Goal: Complete application form

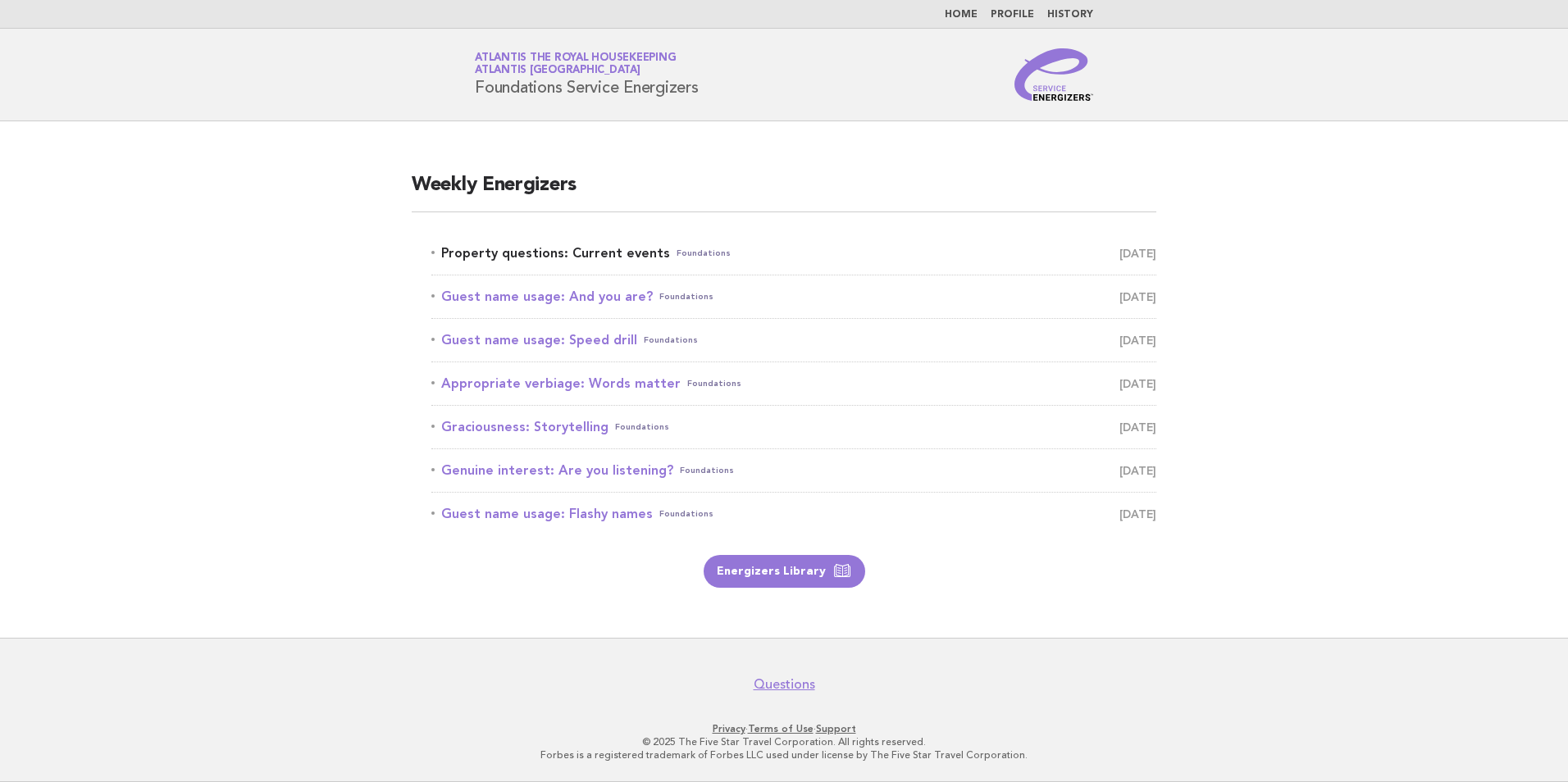
click at [601, 252] on link "Property questions: Current events Foundations [DATE]" at bounding box center [794, 253] width 725 height 23
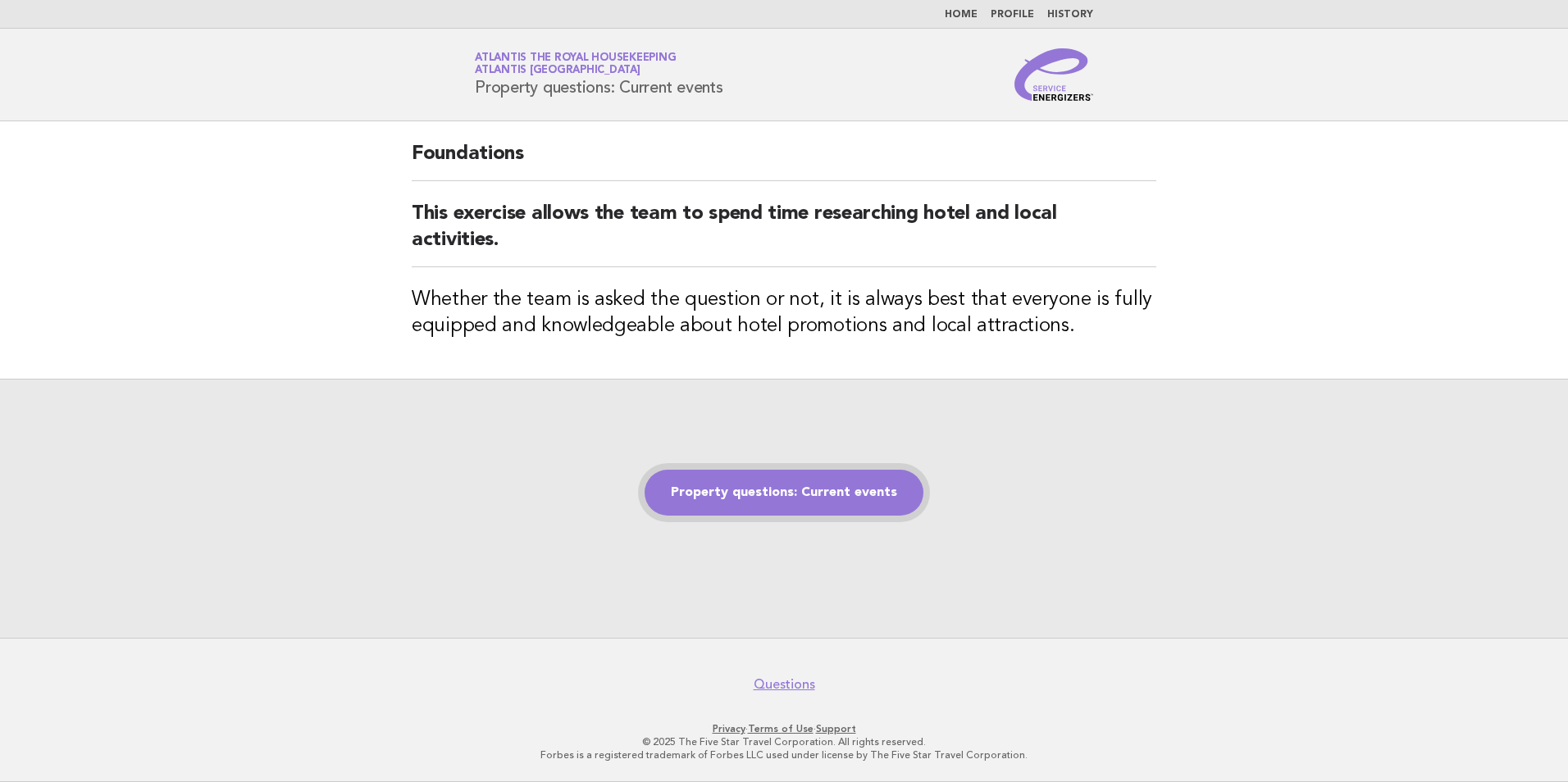
click at [765, 493] on link "Property questions: Current events" at bounding box center [784, 493] width 279 height 46
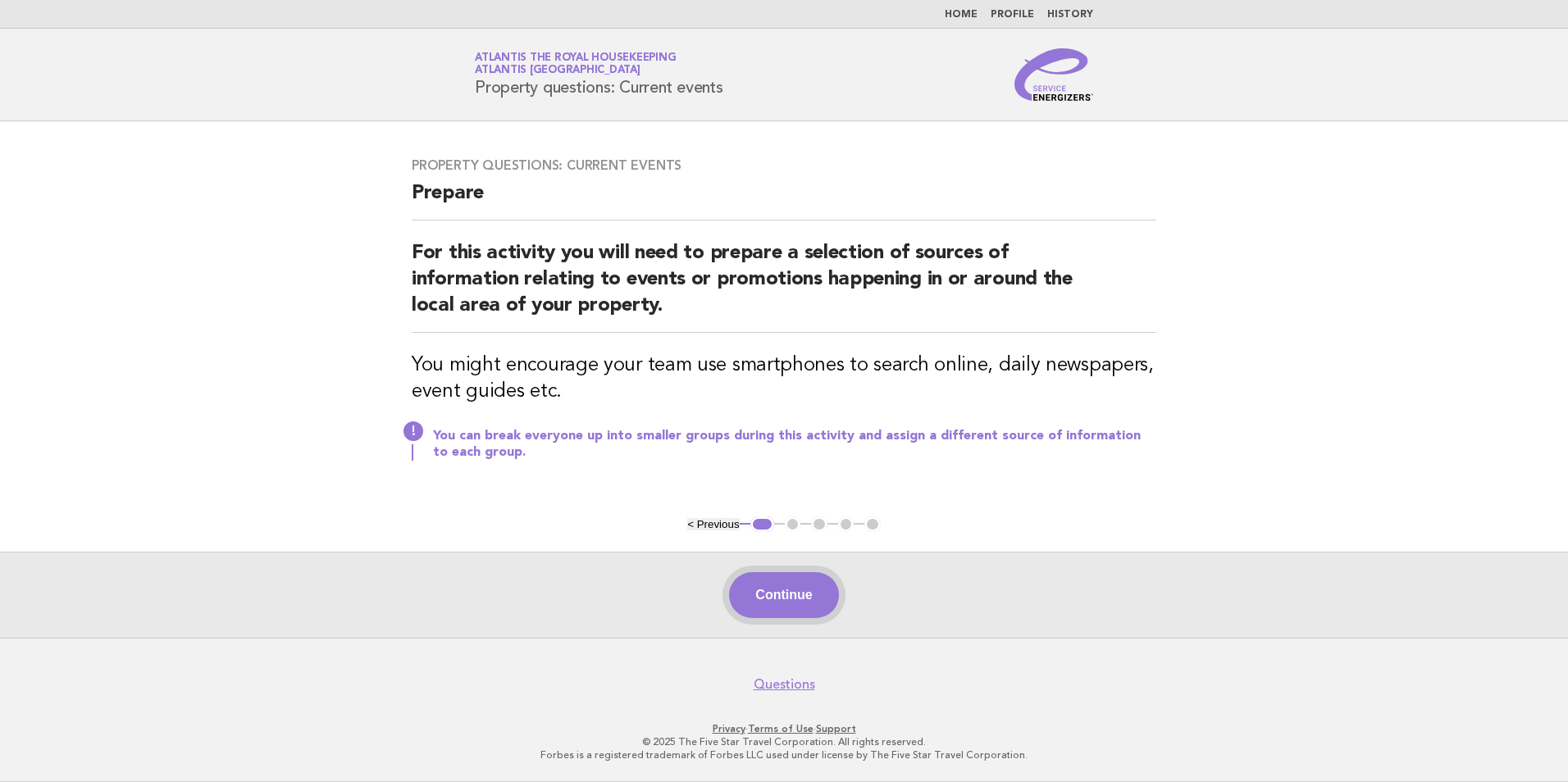
click at [776, 588] on button "Continue" at bounding box center [783, 595] width 109 height 46
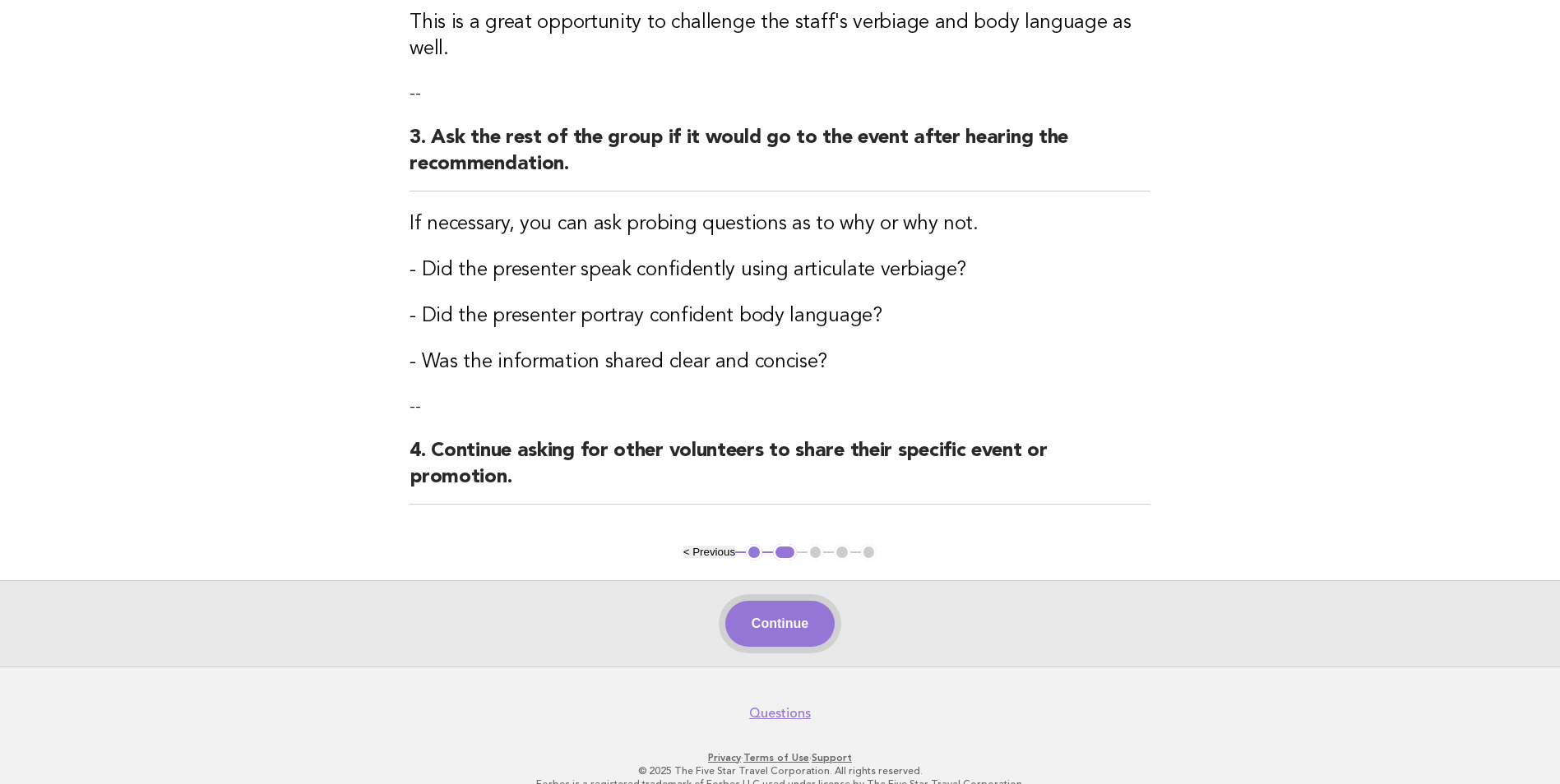
click at [766, 601] on button "Continue" at bounding box center [780, 624] width 109 height 46
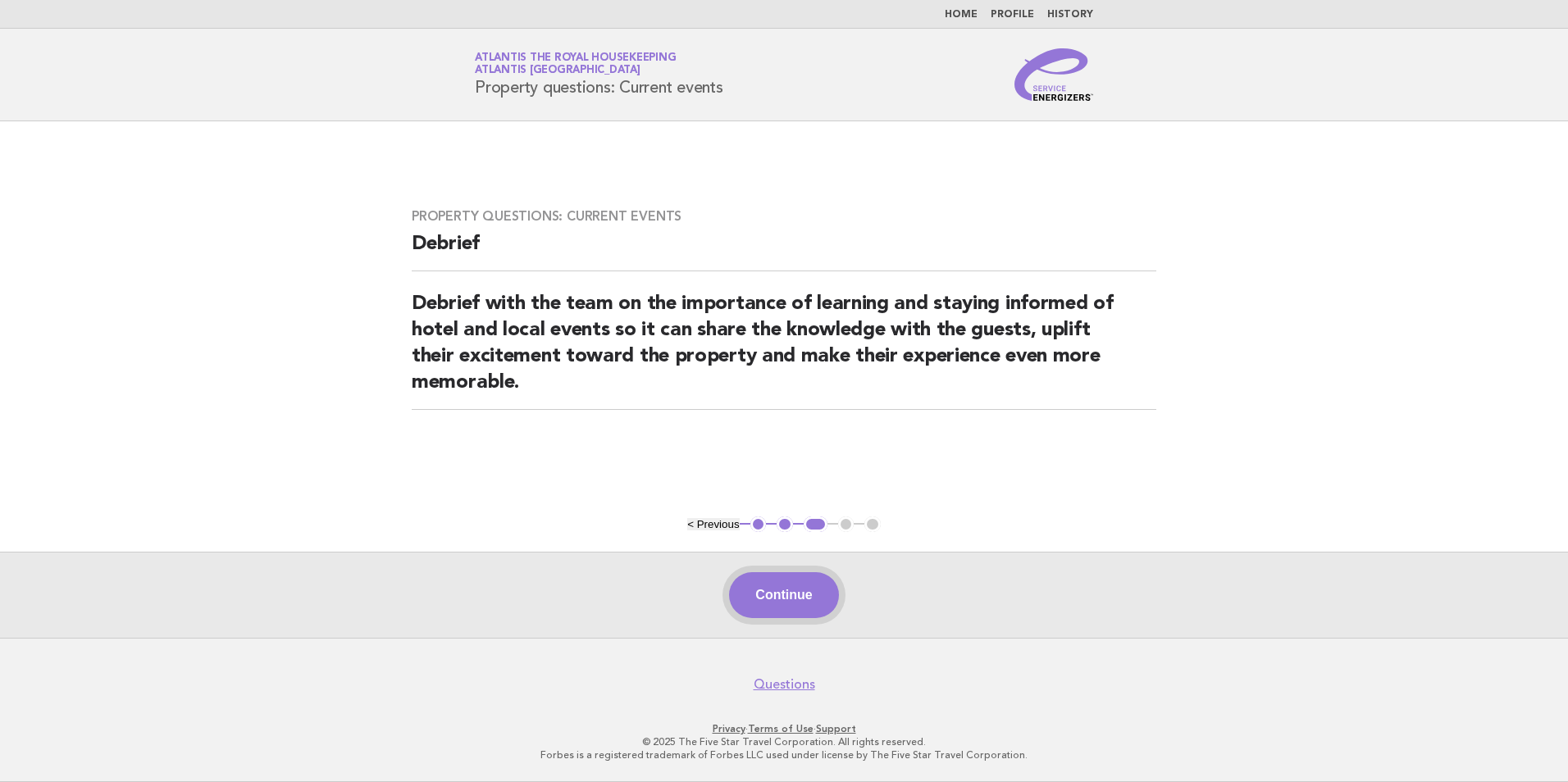
click at [782, 618] on button "Continue" at bounding box center [783, 595] width 109 height 46
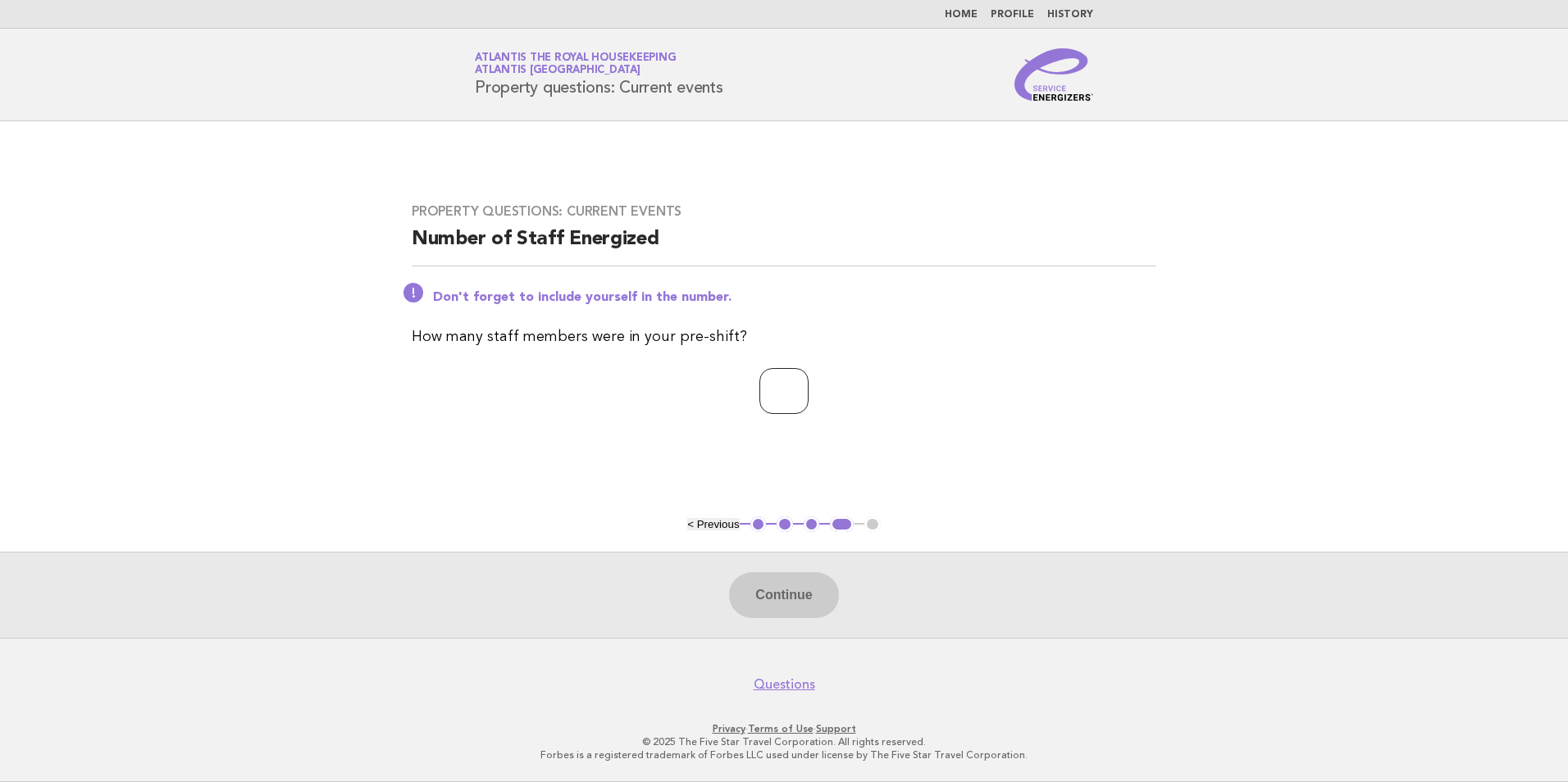
click at [764, 398] on input "number" at bounding box center [784, 391] width 50 height 46
type input "*"
type input "**"
click at [802, 601] on button "Continue" at bounding box center [783, 595] width 109 height 46
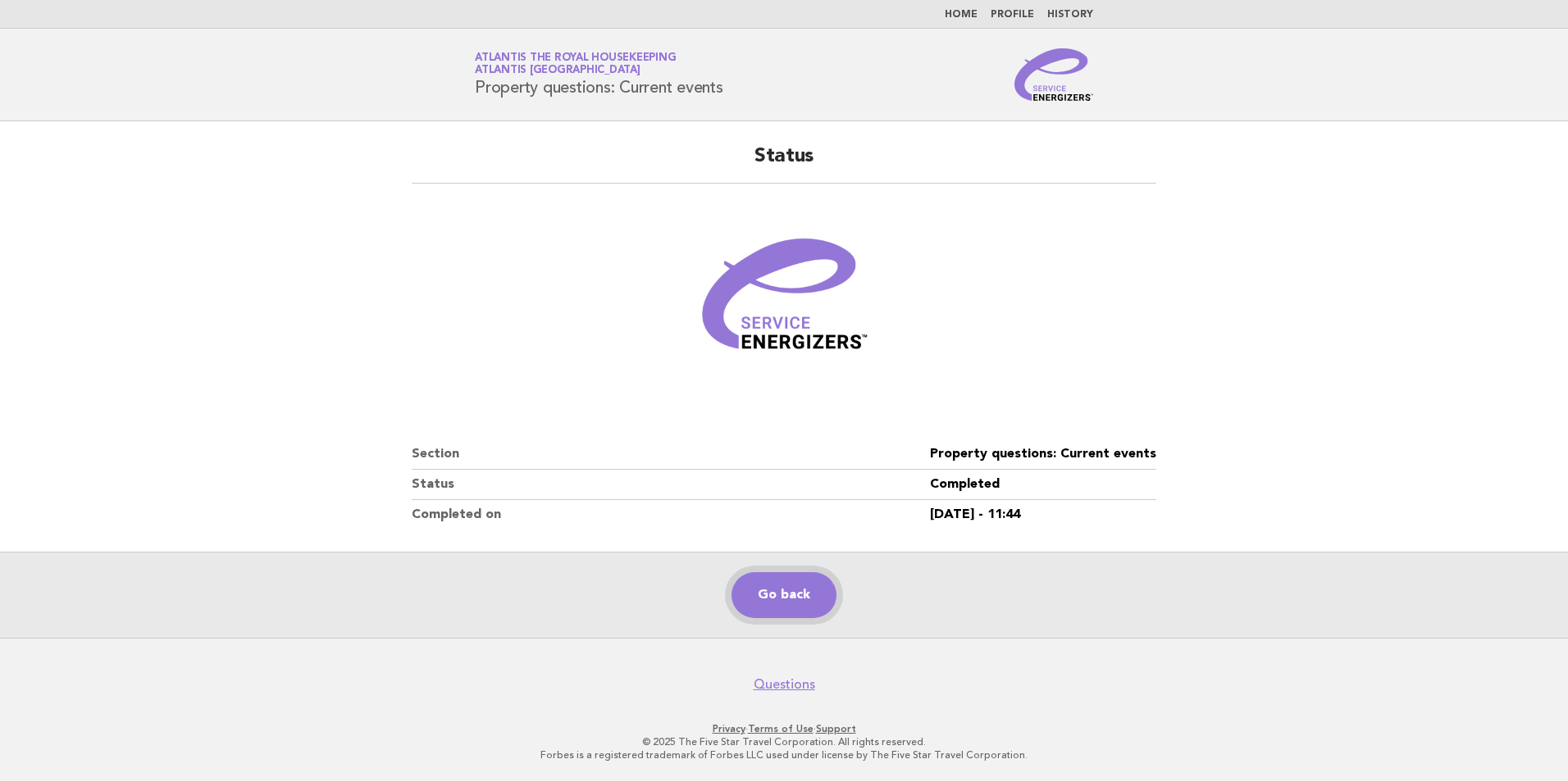
click at [788, 600] on link "Go back" at bounding box center [784, 595] width 105 height 46
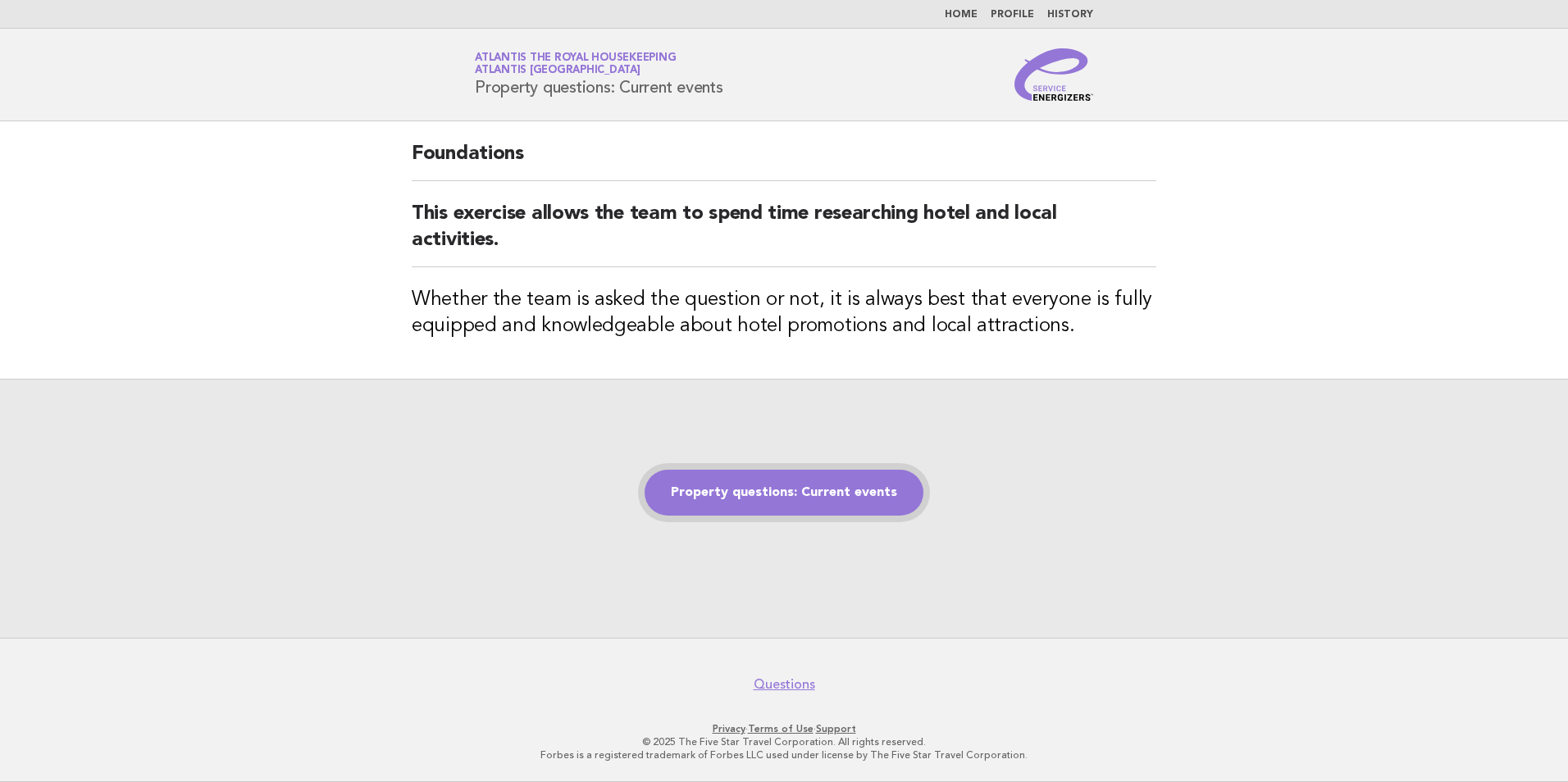
click at [752, 495] on link "Property questions: Current events" at bounding box center [784, 493] width 279 height 46
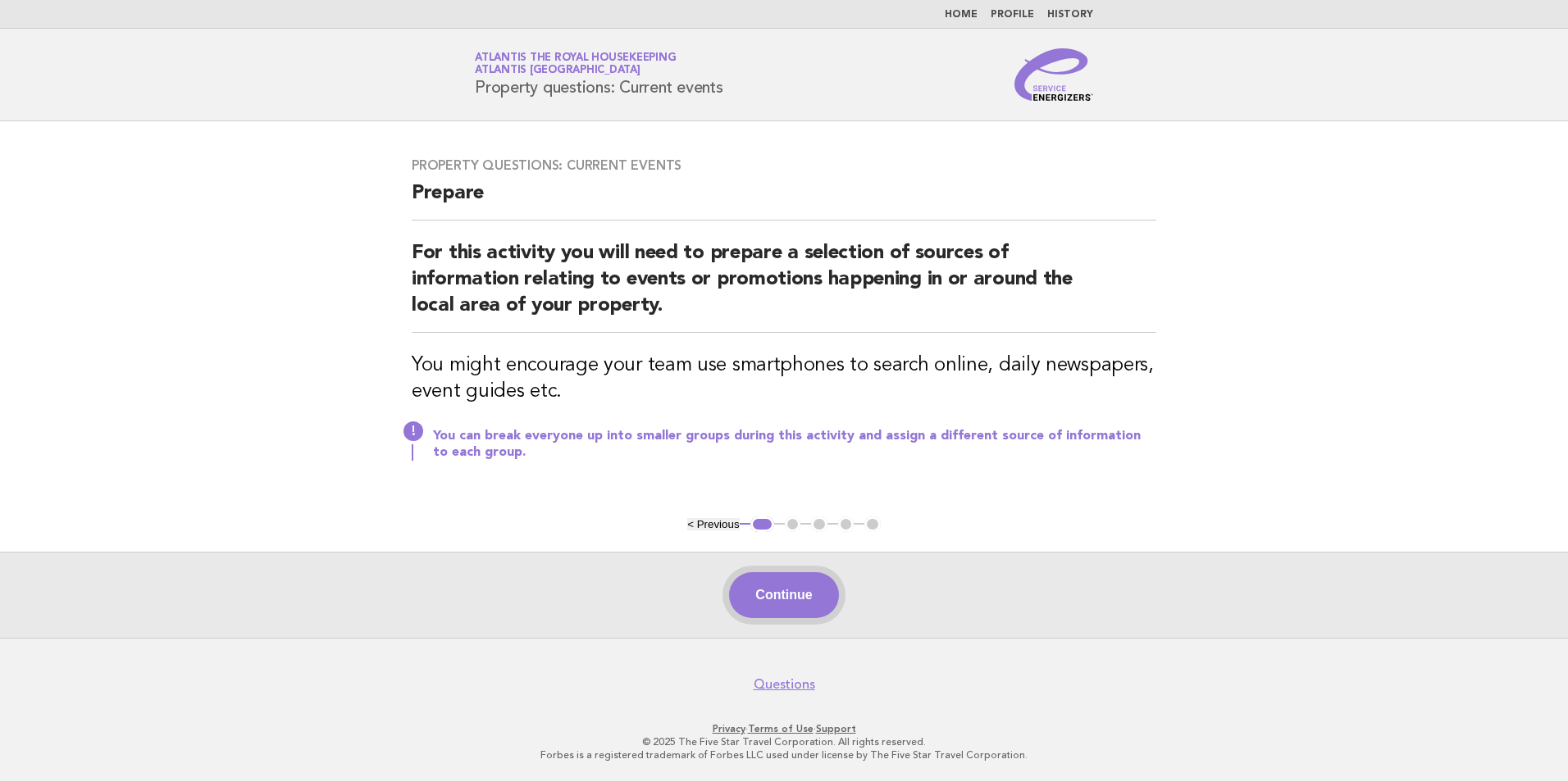
click at [800, 592] on button "Continue" at bounding box center [783, 595] width 109 height 46
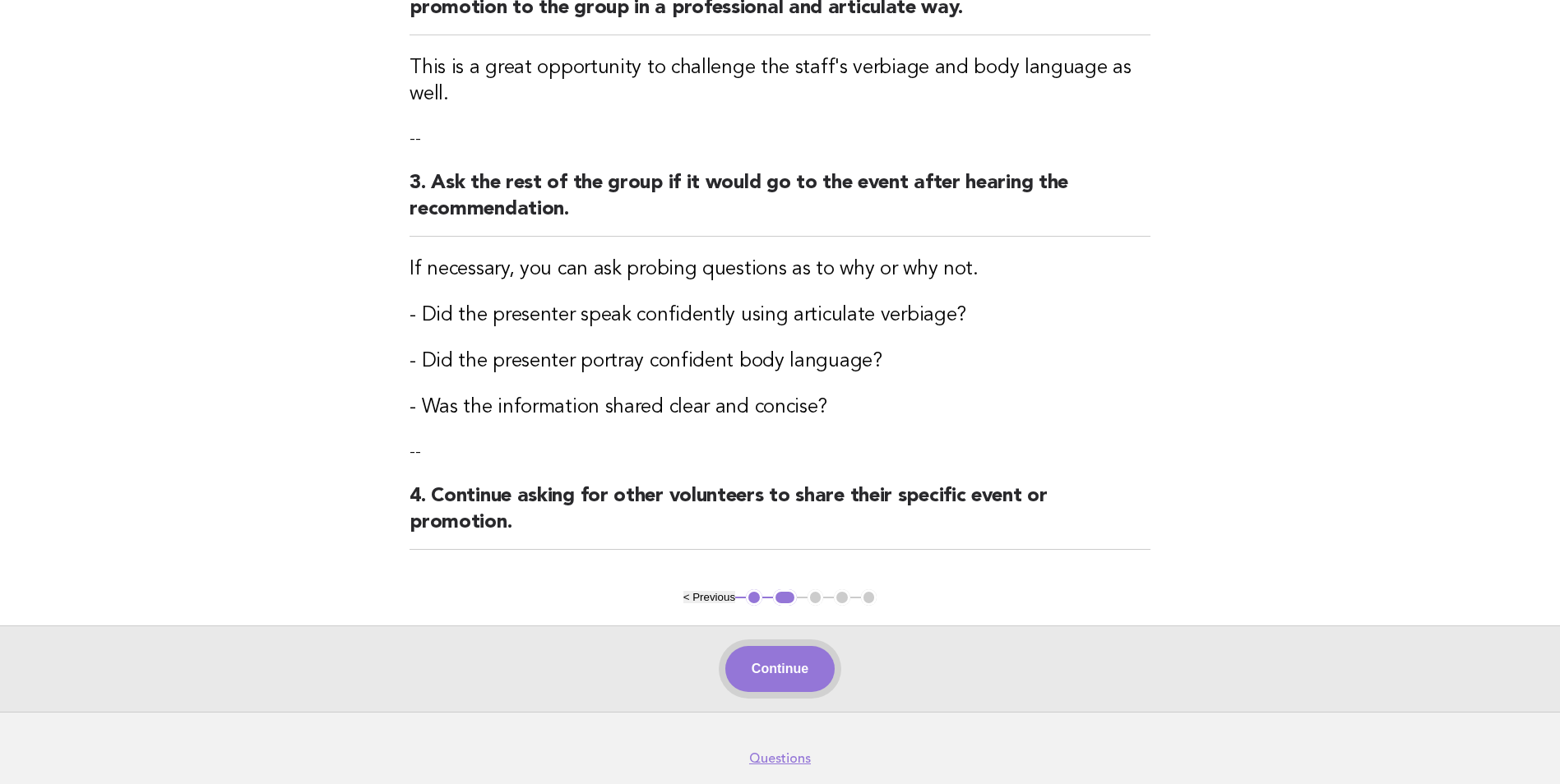
click at [800, 653] on button "Continue" at bounding box center [780, 669] width 109 height 46
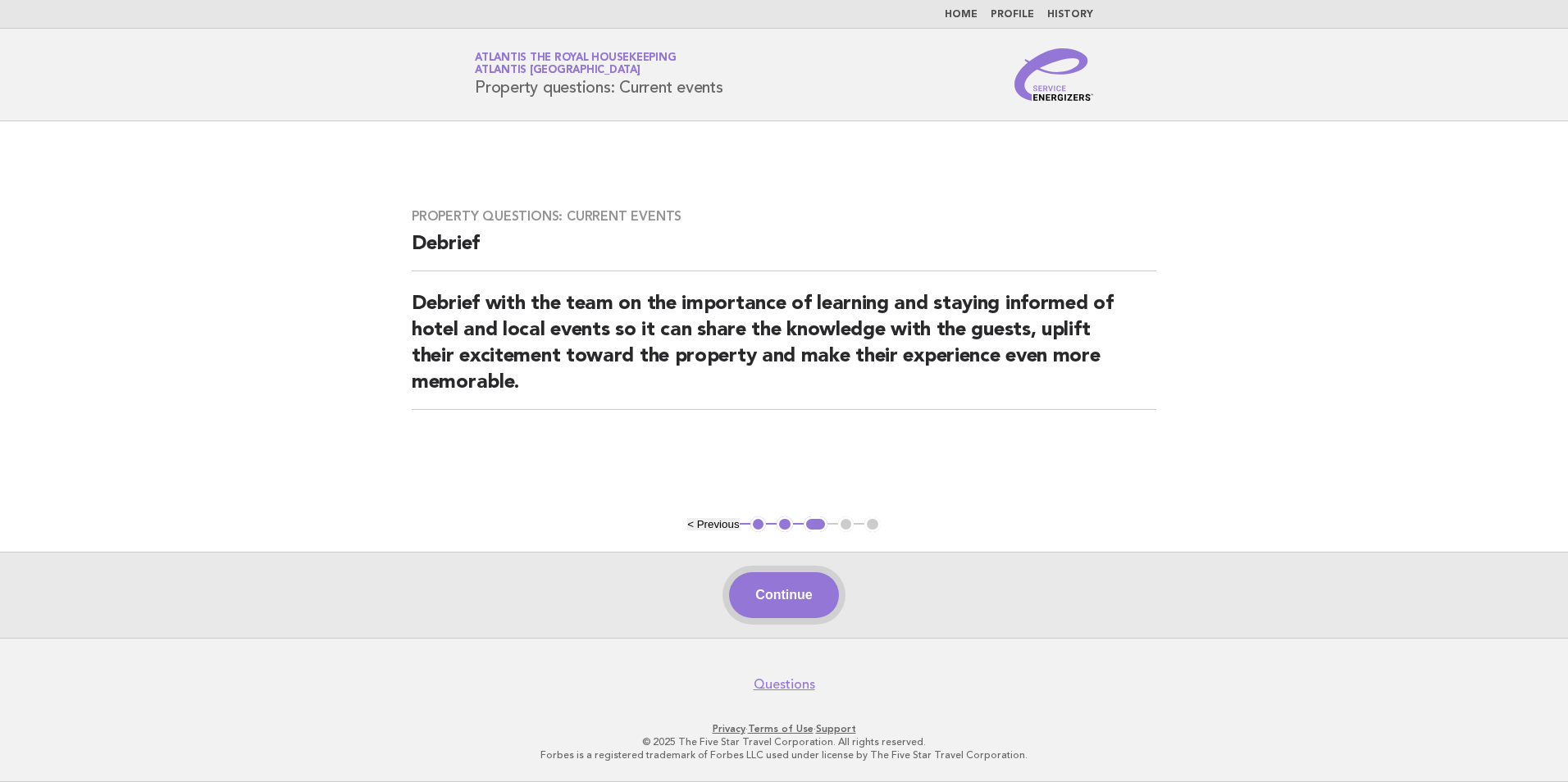
click at [784, 587] on button "Continue" at bounding box center [783, 595] width 109 height 46
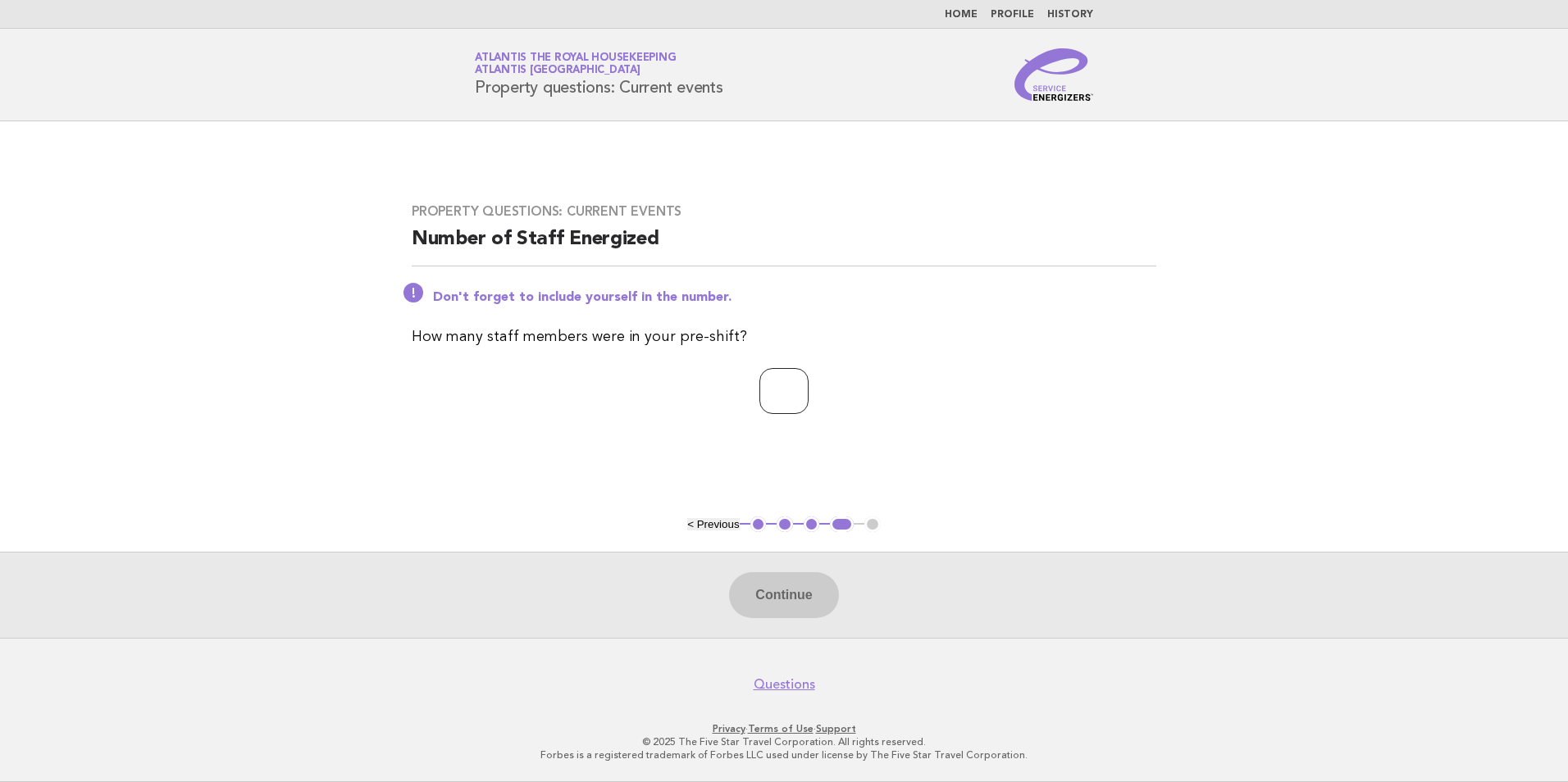
click at [785, 391] on input "number" at bounding box center [784, 391] width 50 height 46
type input "**"
click at [779, 595] on button "Continue" at bounding box center [783, 595] width 109 height 46
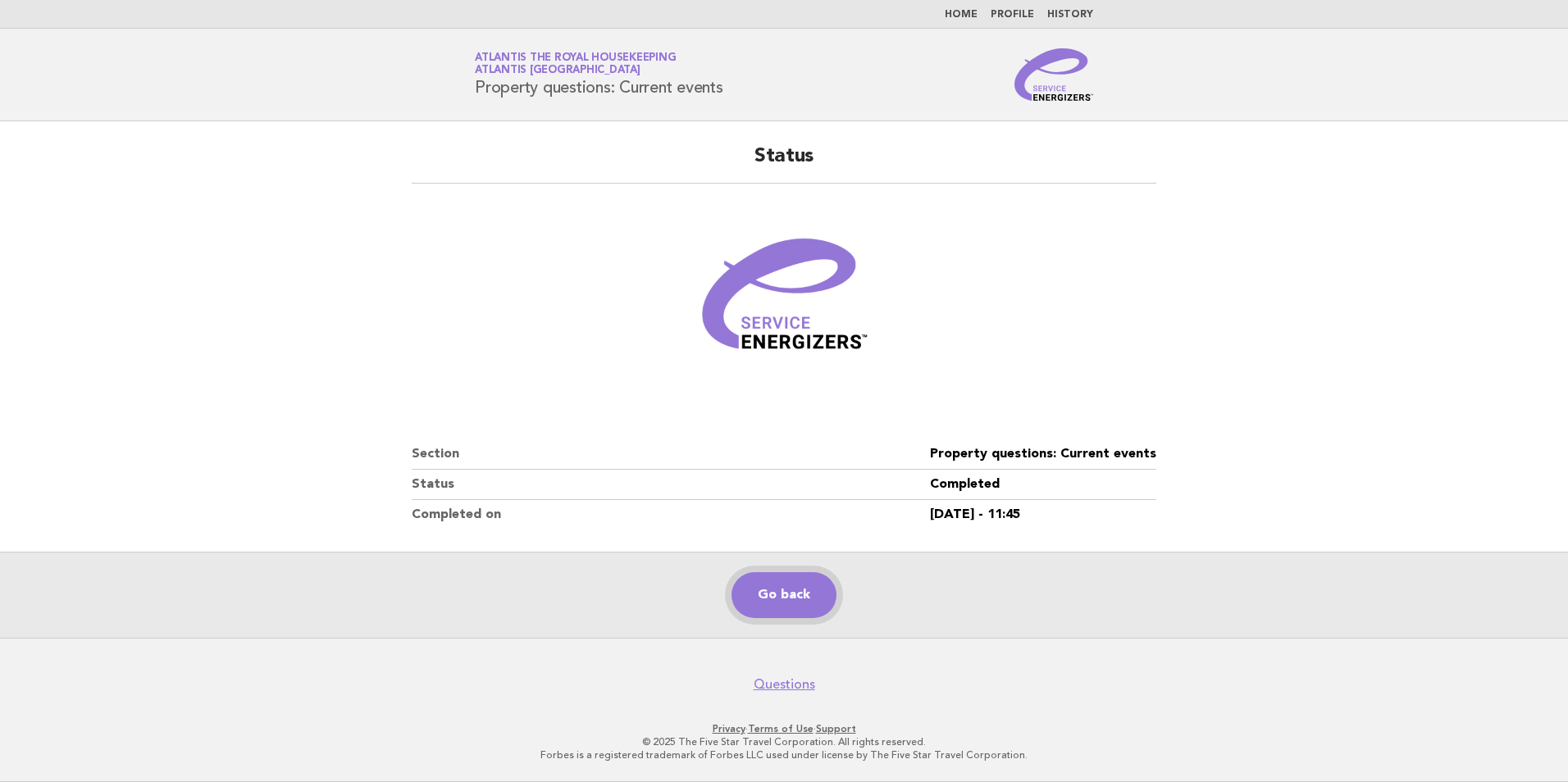
click at [772, 588] on link "Go back" at bounding box center [784, 595] width 105 height 46
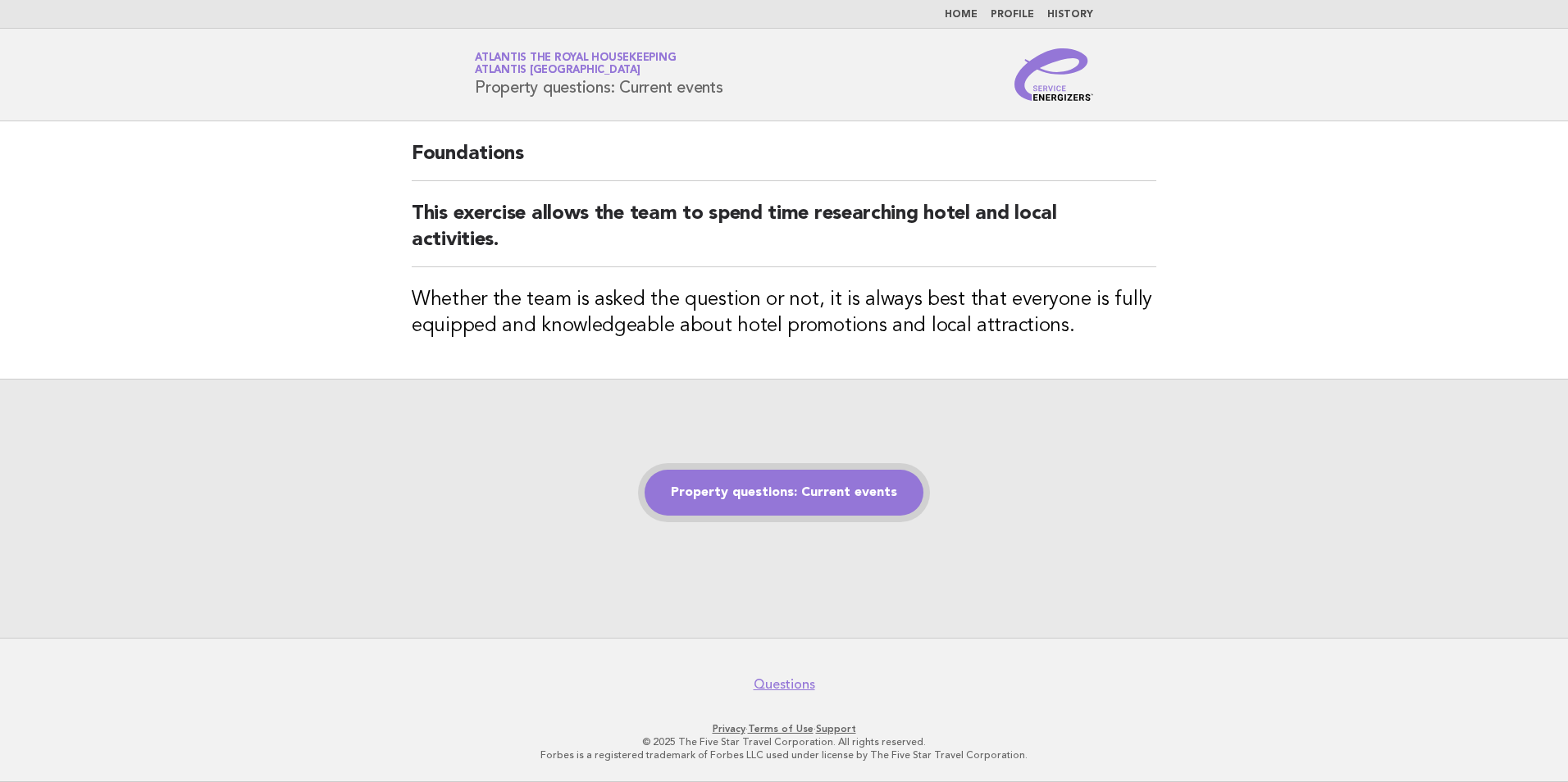
click at [771, 506] on link "Property questions: Current events" at bounding box center [784, 493] width 279 height 46
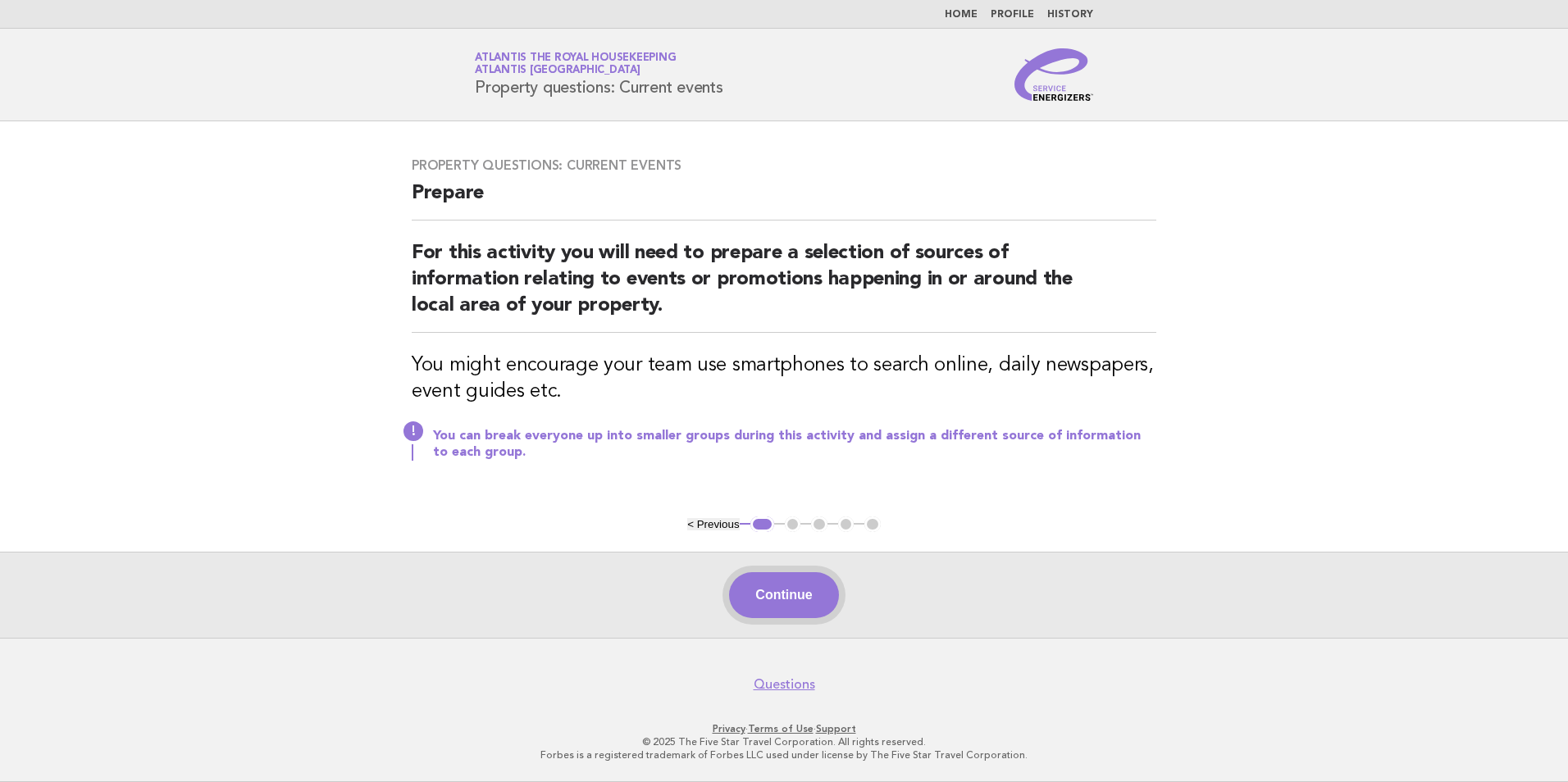
click at [782, 594] on button "Continue" at bounding box center [783, 595] width 109 height 46
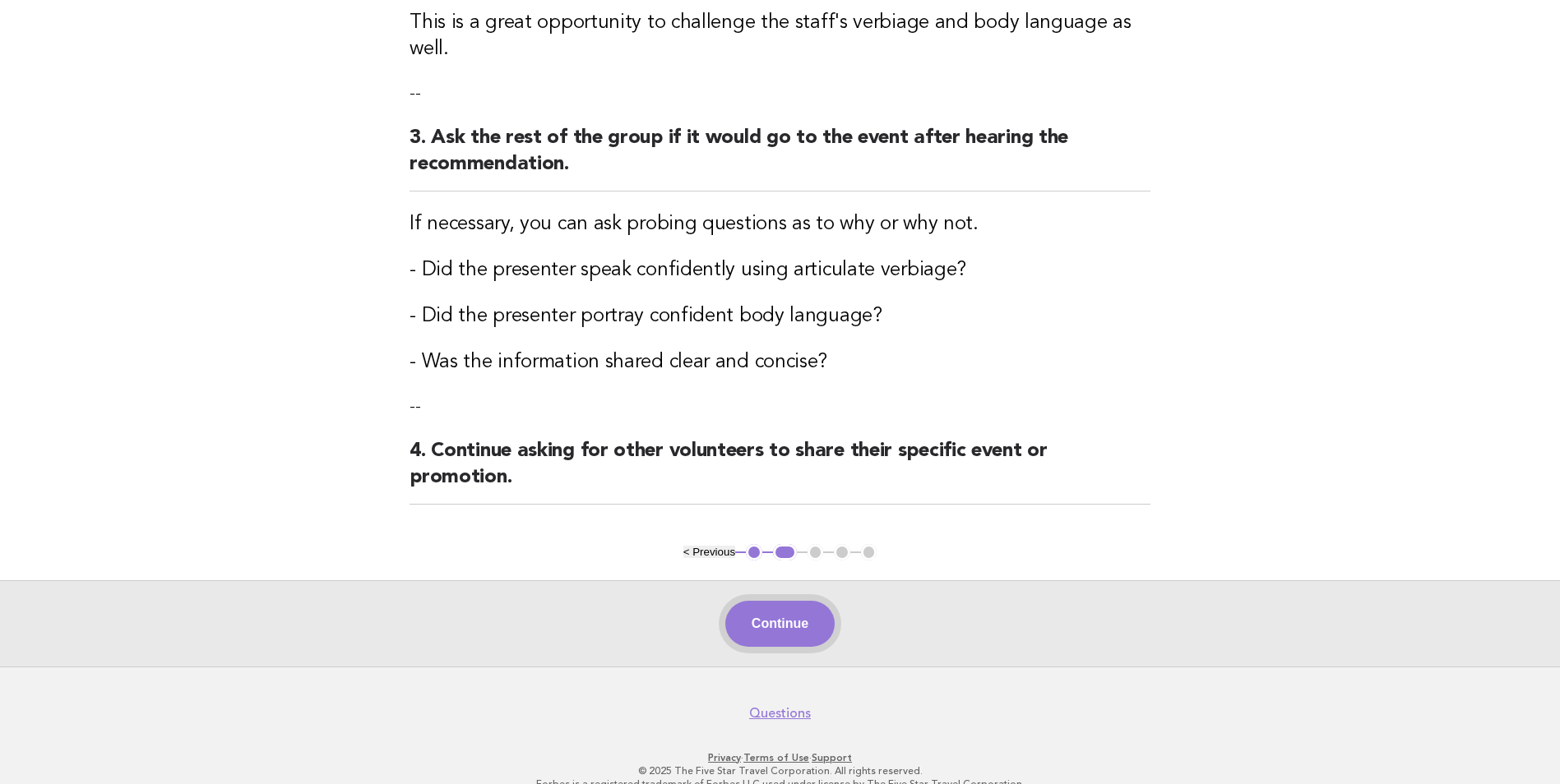
click at [771, 601] on button "Continue" at bounding box center [780, 624] width 109 height 46
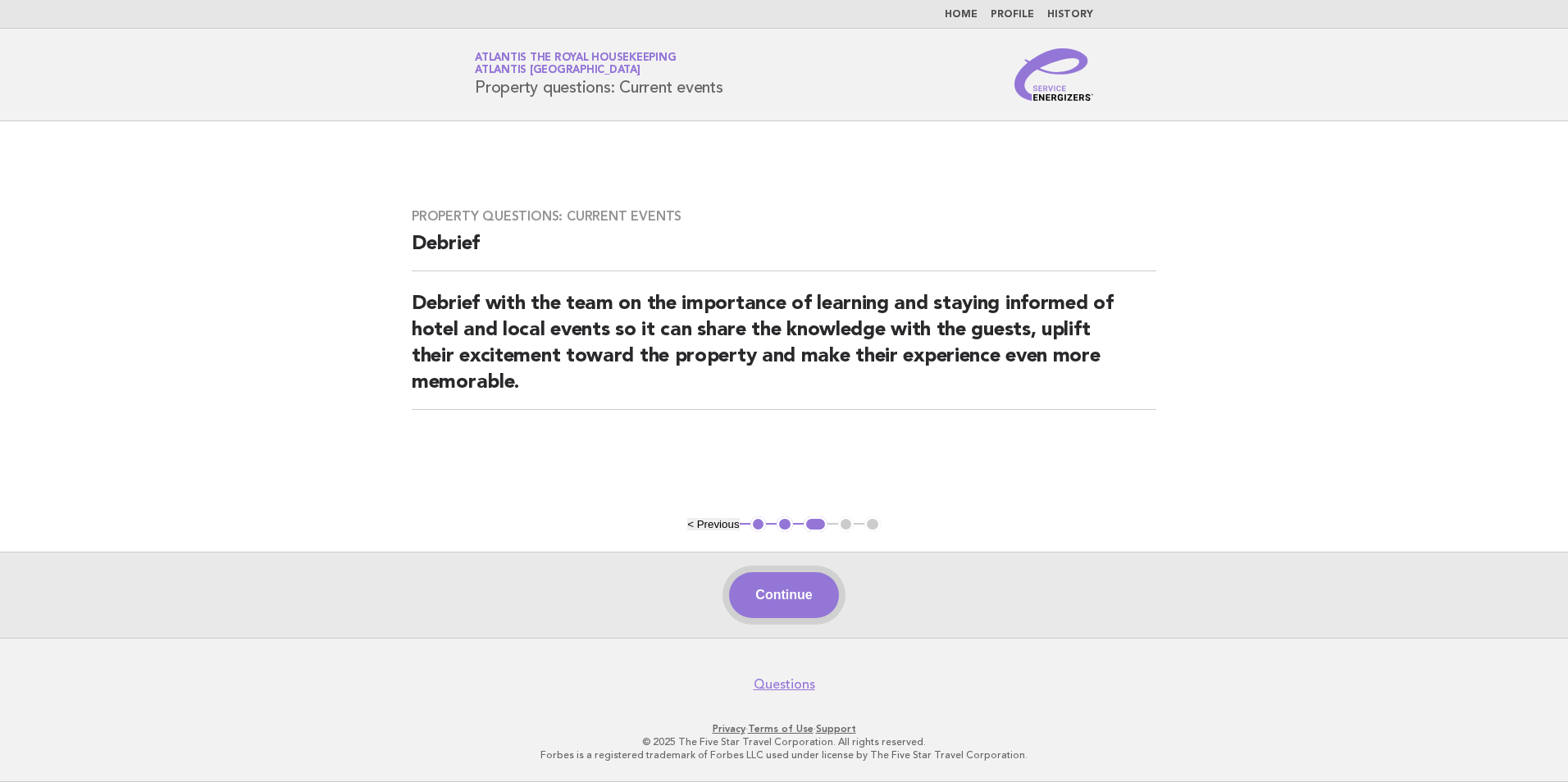
click at [793, 603] on button "Continue" at bounding box center [783, 595] width 109 height 46
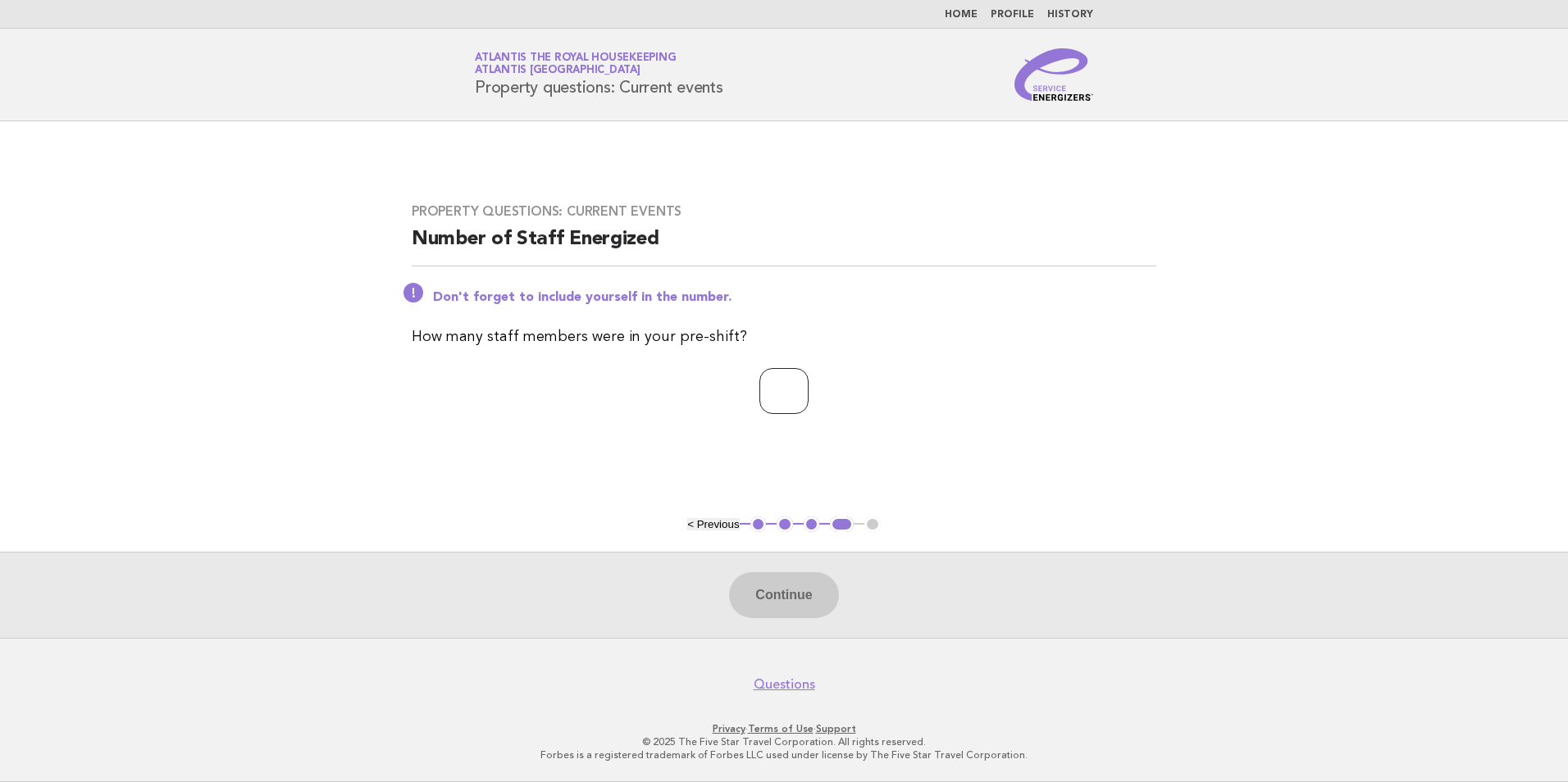
click at [763, 400] on input "number" at bounding box center [784, 391] width 50 height 46
type input "**"
click at [809, 596] on button "Continue" at bounding box center [783, 595] width 109 height 46
